Goal: Complete application form: Complete application form

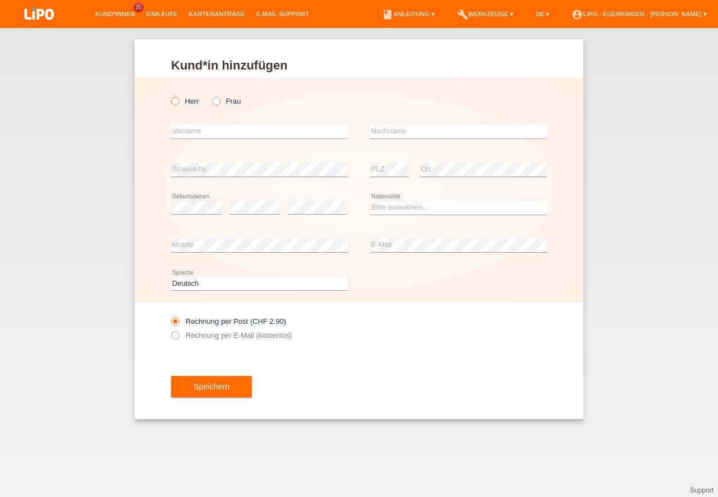
click at [192, 103] on label "Herr" at bounding box center [185, 101] width 28 height 8
click at [178, 103] on input "Herr" at bounding box center [174, 100] width 7 height 7
radio input "true"
click at [190, 131] on input "text" at bounding box center [259, 132] width 177 height 14
type input "Lingam"
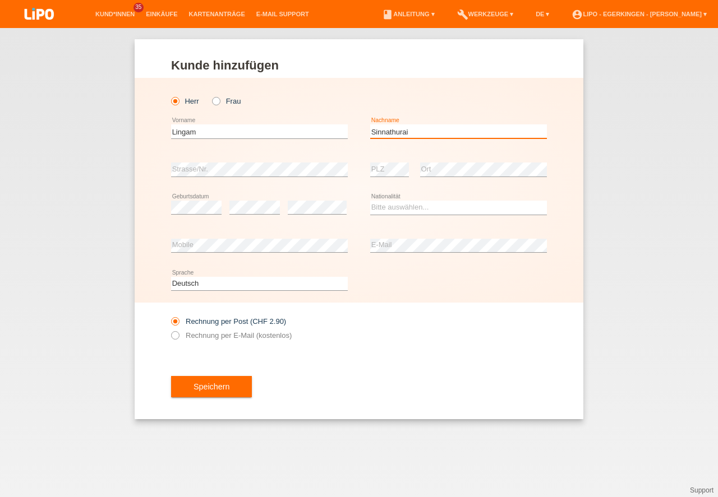
type input "Sinnathurai"
click at [386, 209] on select "Bitte auswählen... Schweiz Deutschland Liechtenstein Österreich ------------ Af…" at bounding box center [458, 207] width 177 height 13
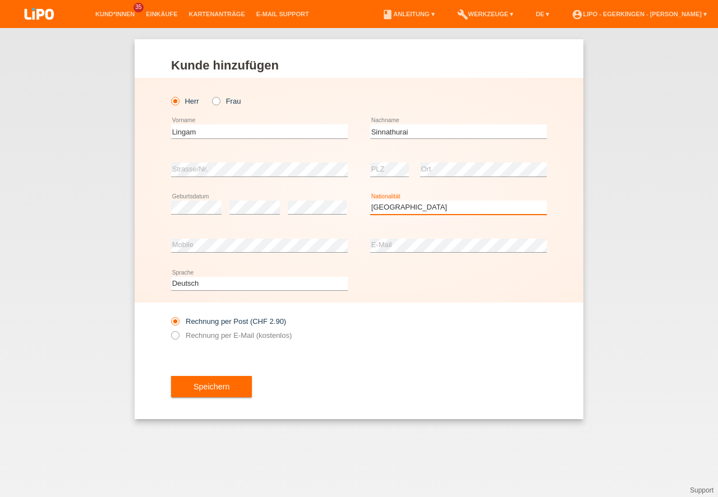
select select "LK"
click at [0, 0] on option "Sri Lanka" at bounding box center [0, 0] width 0 height 0
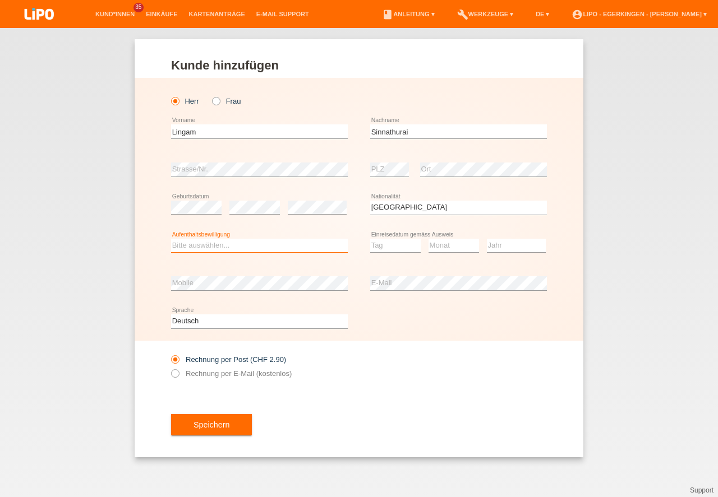
click at [236, 246] on select "Bitte auswählen... C B B - Flüchtlingsstatus Andere" at bounding box center [259, 245] width 177 height 13
select select "C"
click at [0, 0] on option "C" at bounding box center [0, 0] width 0 height 0
click at [381, 249] on select "Tag 01 02 03 04 05 06 07 08 09 10 11" at bounding box center [395, 245] width 50 height 13
select select "31"
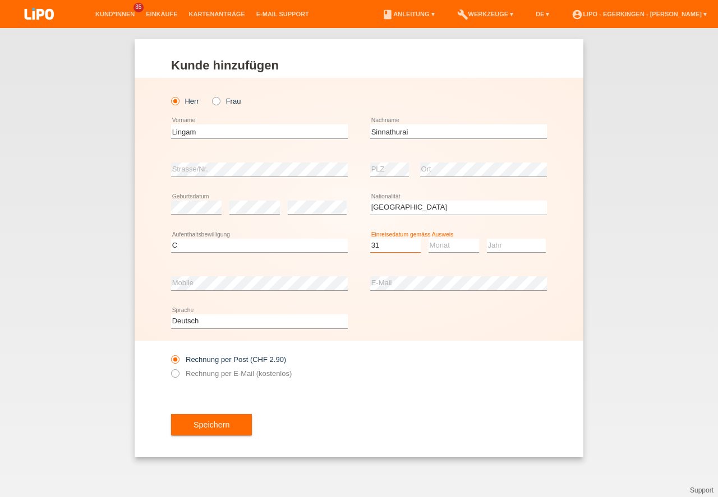
click at [0, 0] on option "31" at bounding box center [0, 0] width 0 height 0
click at [453, 241] on select "Monat 01 02 03 04 05 06 07 08 09 10 11" at bounding box center [453, 245] width 50 height 13
select select "10"
click at [0, 0] on option "10" at bounding box center [0, 0] width 0 height 0
click at [516, 246] on select "Jahr 2025 2024 2023 2022 2021 2020 2019 2018 2017 2016 2015 2014 2013 2012 2011…" at bounding box center [516, 245] width 59 height 13
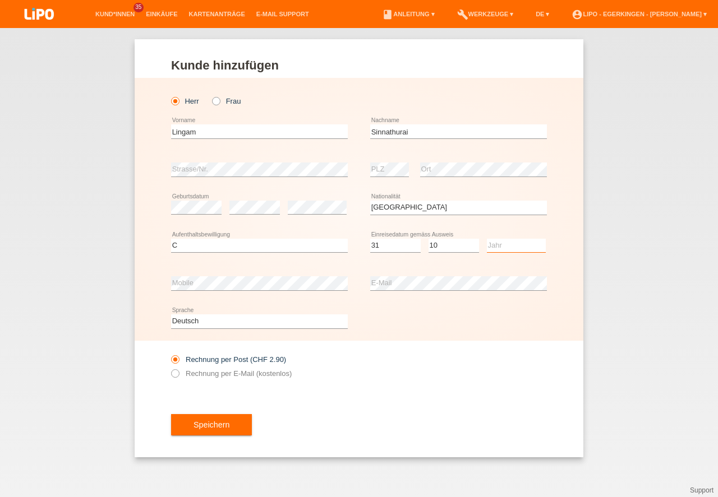
select select "1985"
click at [0, 0] on option "1985" at bounding box center [0, 0] width 0 height 0
click at [224, 370] on div "Rechnung per Post (CHF 2.90) Rechnung per E-Mail (kostenlos)" at bounding box center [259, 367] width 177 height 28
click at [224, 379] on div "Rechnung per Post (CHF 2.90) Rechnung per E-Mail (kostenlos)" at bounding box center [259, 367] width 177 height 28
click at [233, 376] on label "Rechnung per E-Mail (kostenlos)" at bounding box center [231, 374] width 121 height 8
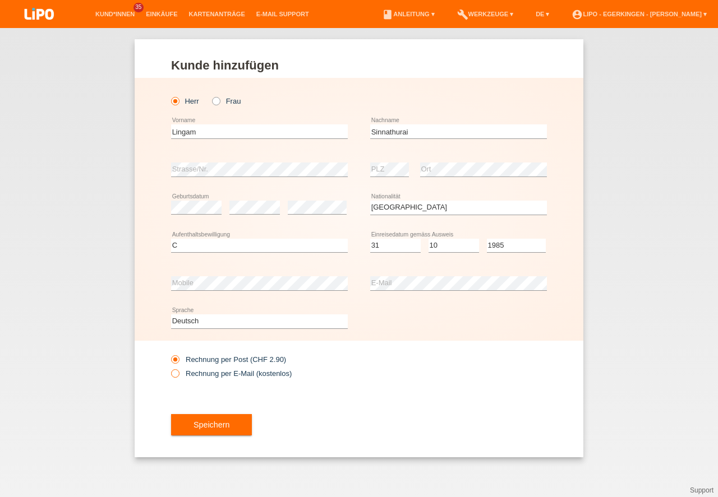
click at [233, 376] on label "Rechnung per E-Mail (kostenlos)" at bounding box center [231, 374] width 121 height 8
click at [178, 376] on input "Rechnung per E-Mail (kostenlos)" at bounding box center [174, 377] width 7 height 14
radio input "true"
click at [228, 428] on button "Speichern" at bounding box center [211, 424] width 81 height 21
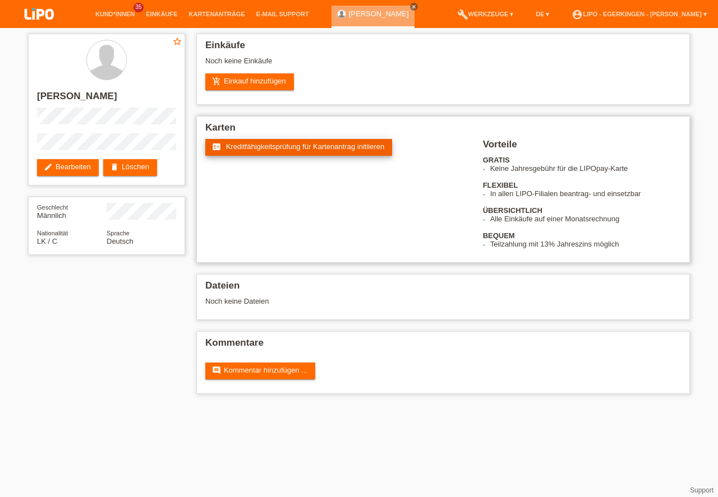
click at [292, 146] on span "Kreditfähigkeitsprüfung für Kartenantrag initiieren" at bounding box center [305, 146] width 159 height 8
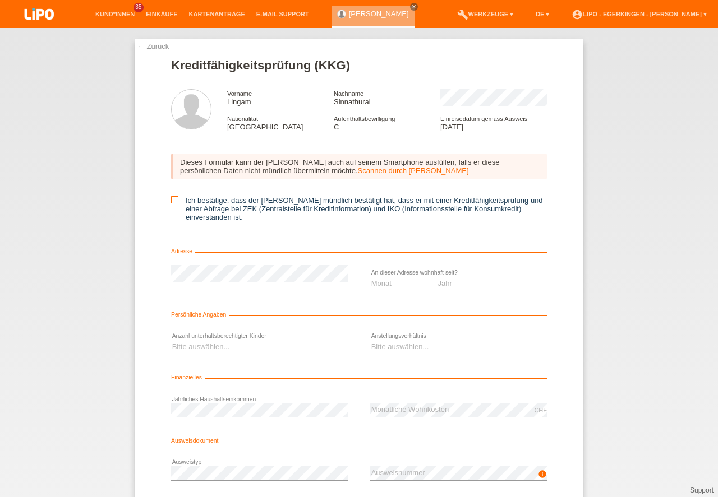
click at [173, 202] on icon at bounding box center [174, 199] width 7 height 7
click at [173, 202] on input "Ich bestätige, dass der [PERSON_NAME] mündlich bestätigt hat, dass er mit einer…" at bounding box center [174, 199] width 7 height 7
checkbox input "true"
click at [390, 296] on div "Monat 01 02 03 04 05 06 07 08 09 10 11 12 error" at bounding box center [399, 284] width 58 height 38
click at [398, 279] on select "Monat 01 02 03 04 05 06 07 08 09 10" at bounding box center [399, 283] width 58 height 13
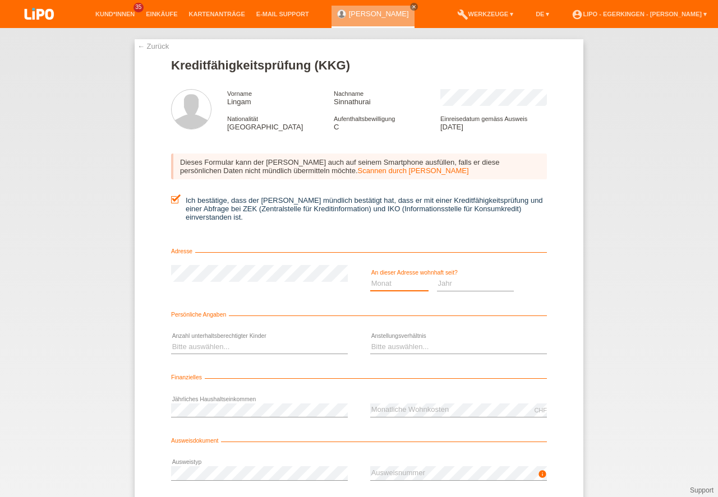
drag, startPoint x: 386, startPoint y: 335, endPoint x: 473, endPoint y: 293, distance: 96.8
select select "04"
click at [0, 0] on option "04" at bounding box center [0, 0] width 0 height 0
click at [481, 290] on select "Jahr 2025 2024 2023 2022 2021 2020 2019 2018 2017 2016 2015 2014 2013 2012 2011…" at bounding box center [475, 283] width 77 height 13
click at [242, 343] on select "Bitte auswählen... 0 1 2 3 4 5 6 7 8 9" at bounding box center [259, 346] width 177 height 13
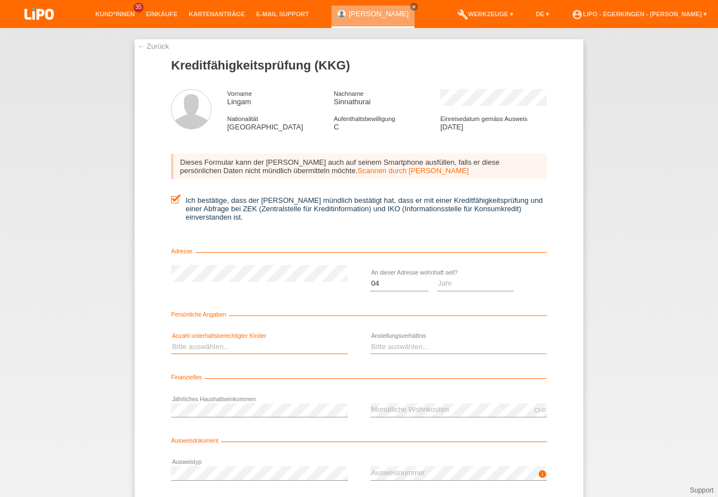
click at [243, 349] on select "Bitte auswählen... 0 1 2 3 4 5 6 7 8 9" at bounding box center [259, 346] width 177 height 13
select select "1"
click at [0, 0] on option "1" at bounding box center [0, 0] width 0 height 0
click at [421, 350] on select "Bitte auswählen... Unbefristet Befristet Lehrling/Student Pensioniert Nicht arb…" at bounding box center [458, 346] width 177 height 13
click at [0, 0] on option "Unbefristet" at bounding box center [0, 0] width 0 height 0
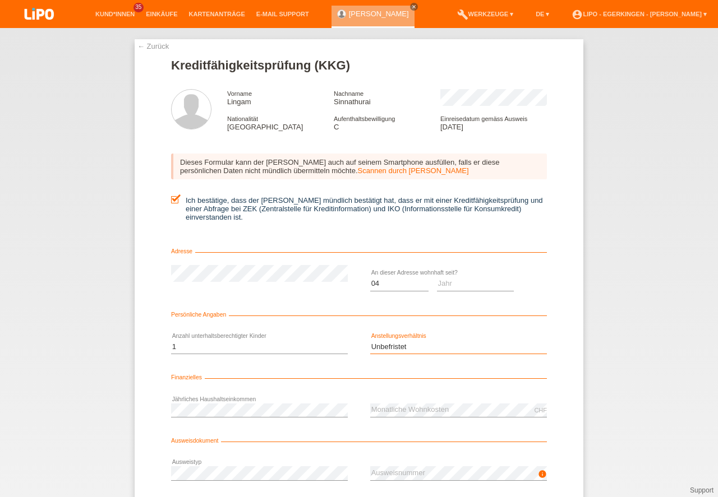
click at [402, 346] on select "Bitte auswählen... Unbefristet Befristet Lehrling/Student Pensioniert Nicht arb…" at bounding box center [458, 346] width 177 height 13
select select "RETIRED"
click at [0, 0] on option "Pensioniert" at bounding box center [0, 0] width 0 height 0
click at [449, 284] on select "Jahr 2025 2024 2023 2022 2021 2020 2019 2018 2017 2016 2015 2014 2013 2012 2011…" at bounding box center [475, 283] width 77 height 13
click at [450, 288] on select "Jahr 2025 2024 2023 2022 2021 2020 2019 2018 2017 2016 2015 2014 2013 2012 2011…" at bounding box center [475, 283] width 77 height 13
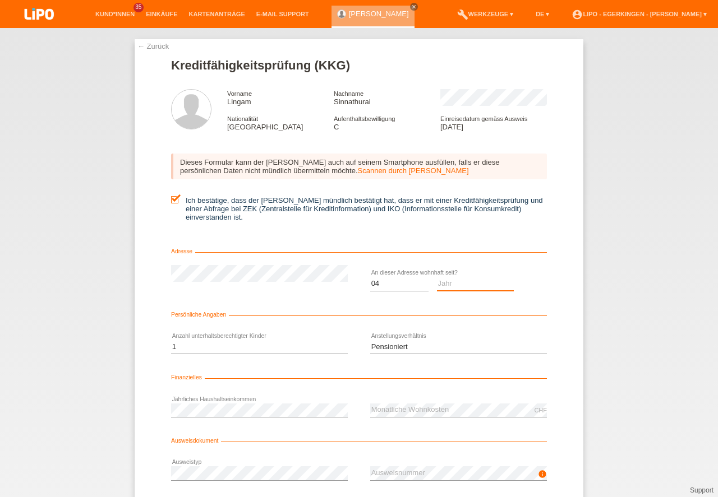
click at [450, 288] on select "Jahr 2025 2024 2023 2022 2021 2020 2019 2018 2017 2016 2015 2014 2013 2012 2011…" at bounding box center [475, 283] width 77 height 13
click at [371, 403] on div "CHF error Monatliche Wohnkosten" at bounding box center [458, 410] width 177 height 38
click at [444, 292] on div "Jahr 2025 2024 2023 2022 2021 2020 2019 2018 2017" at bounding box center [475, 284] width 77 height 38
click at [301, 463] on div "error Ausweistyp" at bounding box center [259, 474] width 177 height 38
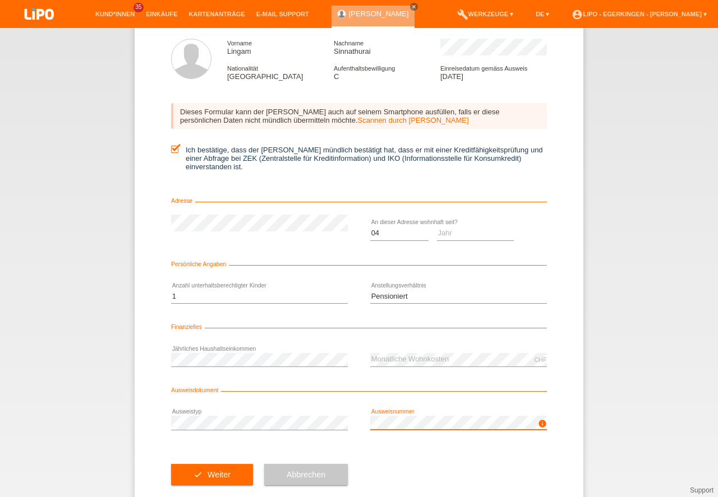
scroll to position [74, 0]
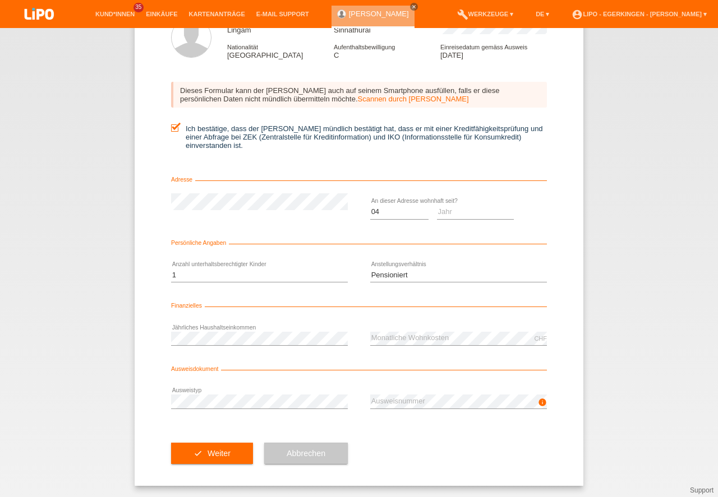
click at [413, 329] on div "CHF error Monatliche Wohnkosten" at bounding box center [458, 339] width 177 height 38
click at [476, 218] on div "Jahr 2025 2024 2023 2022 2021 2020 2019 2018 2017" at bounding box center [475, 212] width 77 height 38
click at [477, 211] on select "Jahr 2025 2024 2023 2022 2021 2020 2019 2018 2017 2016 2015 2014 2013 2012 2011…" at bounding box center [475, 211] width 77 height 13
click at [469, 211] on select "Jahr 2025 2024 2023 2022 2021 2020 2019 2018 2017 2016 2015 2014 2013 2012 2011…" at bounding box center [475, 211] width 77 height 13
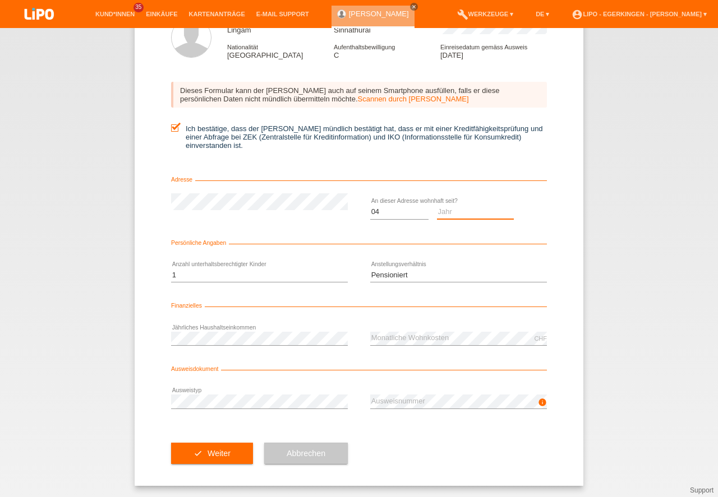
select select "2020"
click at [0, 0] on option "2020" at bounding box center [0, 0] width 0 height 0
click at [232, 451] on button "check Weiter" at bounding box center [212, 453] width 82 height 21
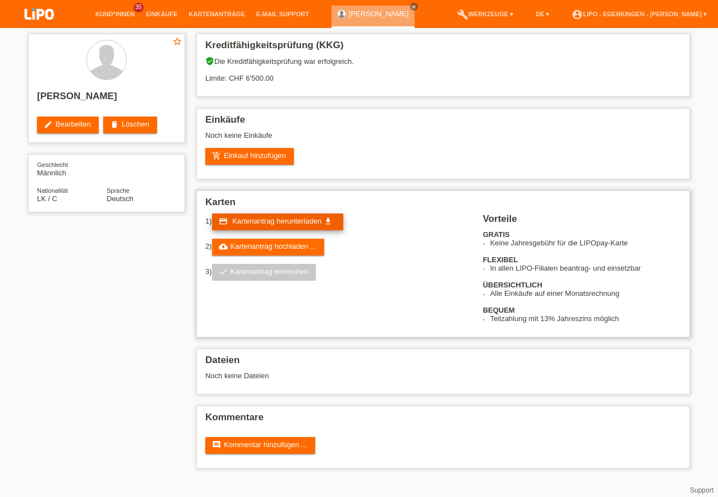
click at [247, 216] on link "credit_card Kartenantrag herunterladen get_app" at bounding box center [277, 222] width 131 height 17
click at [249, 220] on span "Kartenantrag herunterladen" at bounding box center [276, 221] width 89 height 8
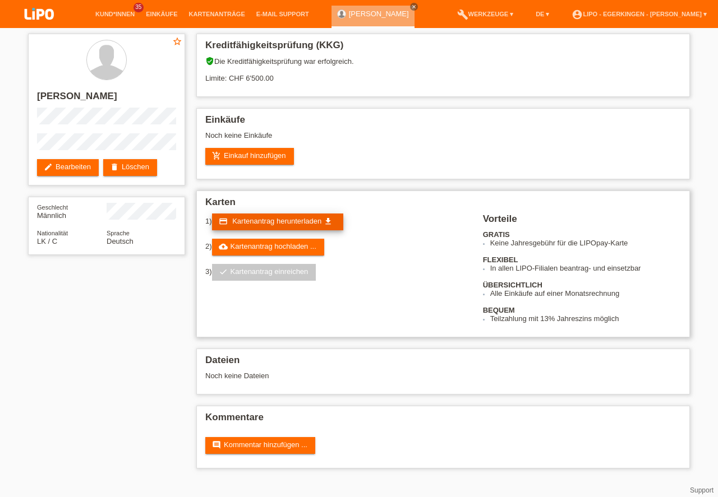
click at [265, 228] on link "credit_card Kartenantrag herunterladen get_app" at bounding box center [277, 222] width 131 height 17
click at [583, 98] on div "Kreditfähigkeitsprüfung (KKG) verified_user Die Kreditfähigkeitsprüfung war erf…" at bounding box center [443, 254] width 505 height 452
click at [645, 26] on li "account_circle LIPO - Egerkingen - Jenanan Kathiravelu ▾" at bounding box center [639, 14] width 146 height 29
click at [623, 73] on div "verified_user Die Kreditfähigkeitsprüfung war erfolgreich. Limite: CHF 6'500.00" at bounding box center [443, 74] width 476 height 34
click at [557, 162] on div "add_shopping_cart Einkauf hinzufügen" at bounding box center [443, 156] width 476 height 17
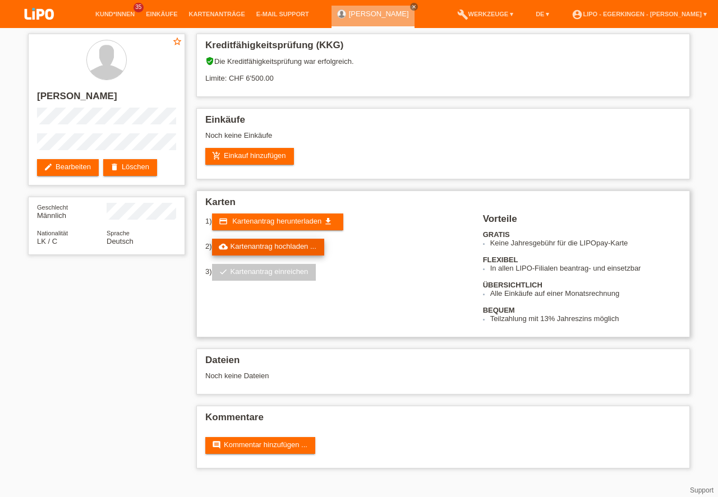
click at [288, 249] on link "cloud_upload Kartenantrag hochladen ..." at bounding box center [268, 247] width 112 height 17
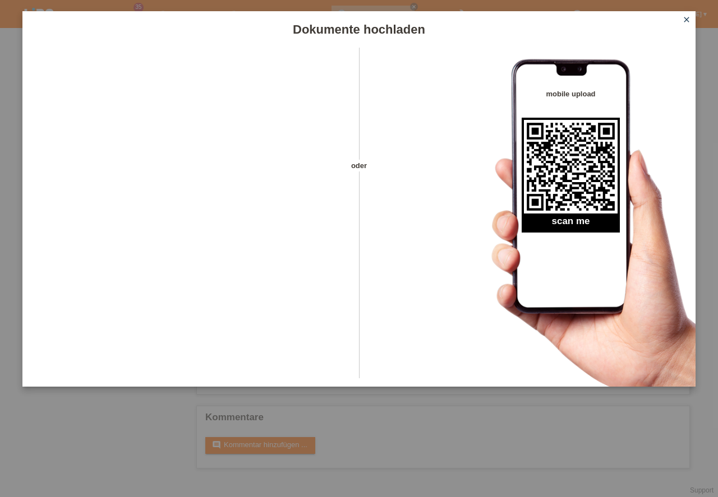
click at [588, 109] on div "mobile upload scan me" at bounding box center [579, 217] width 232 height 339
drag, startPoint x: 685, startPoint y: 19, endPoint x: 671, endPoint y: 29, distance: 17.6
click at [686, 19] on icon "close" at bounding box center [686, 19] width 9 height 9
